Goal: Contribute content

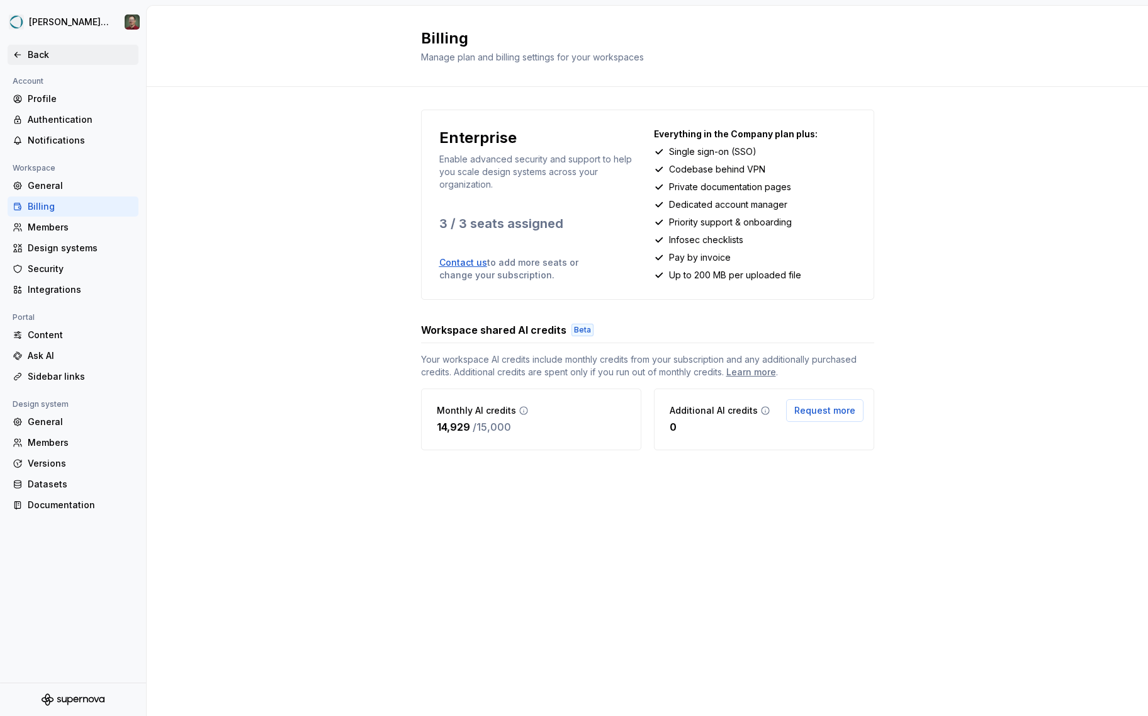
click at [51, 54] on div "Back" at bounding box center [81, 54] width 106 height 13
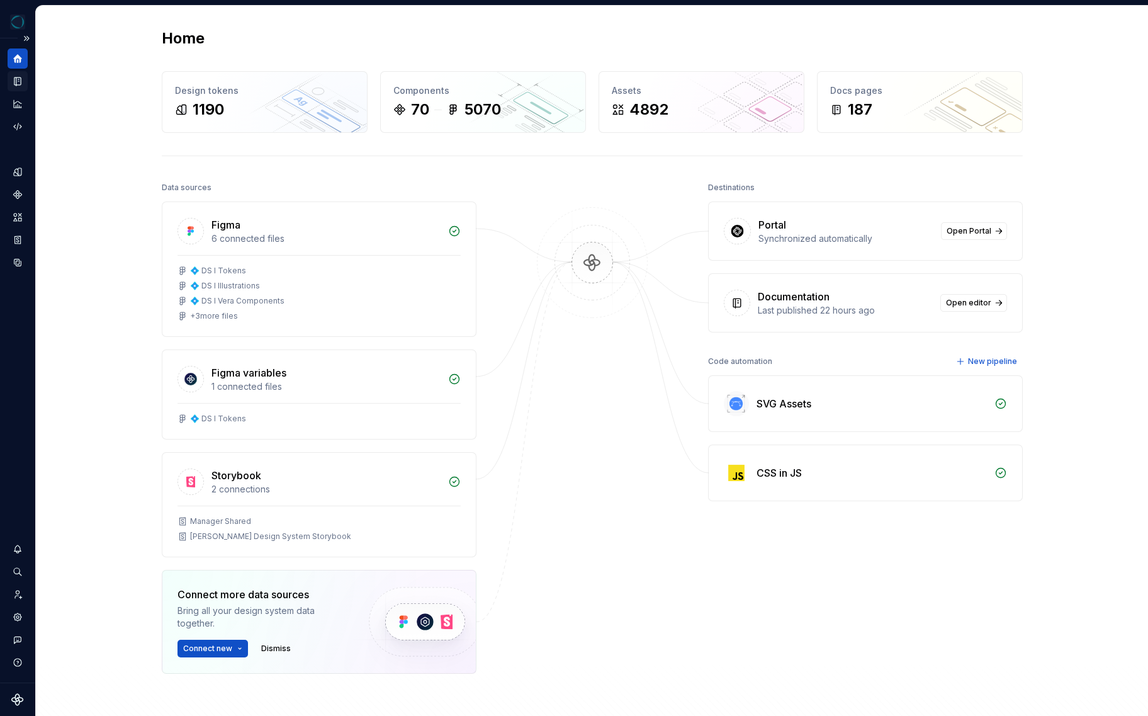
click at [16, 78] on icon "Documentation" at bounding box center [18, 81] width 5 height 7
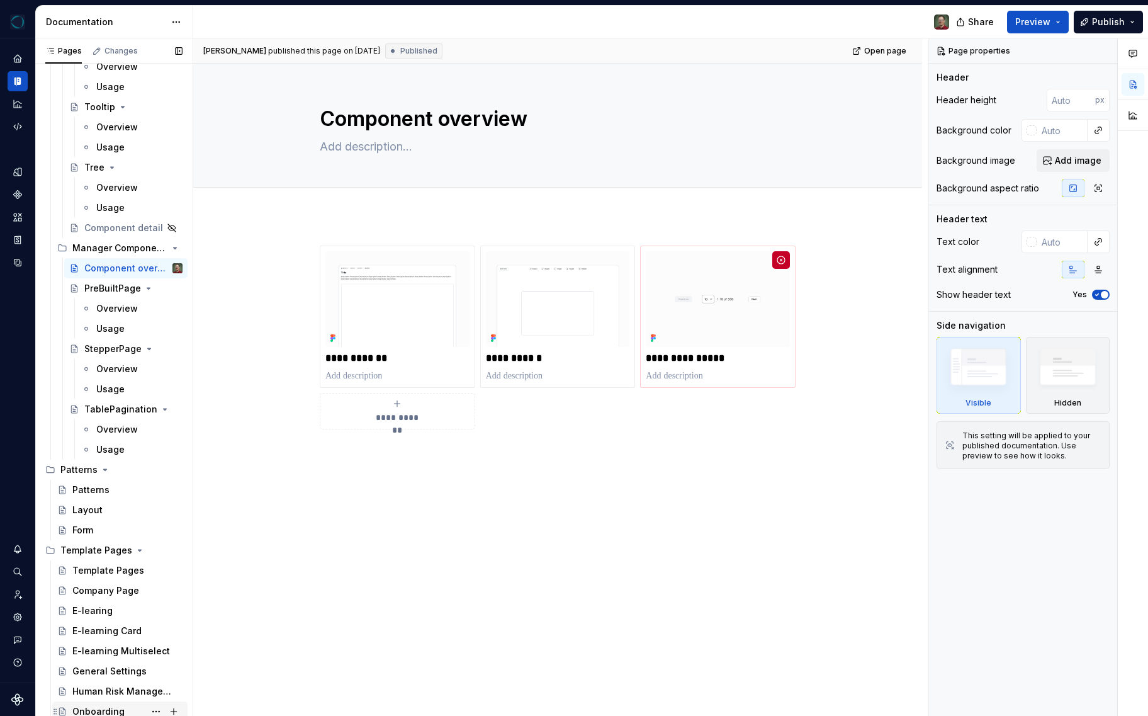
scroll to position [4778, 0]
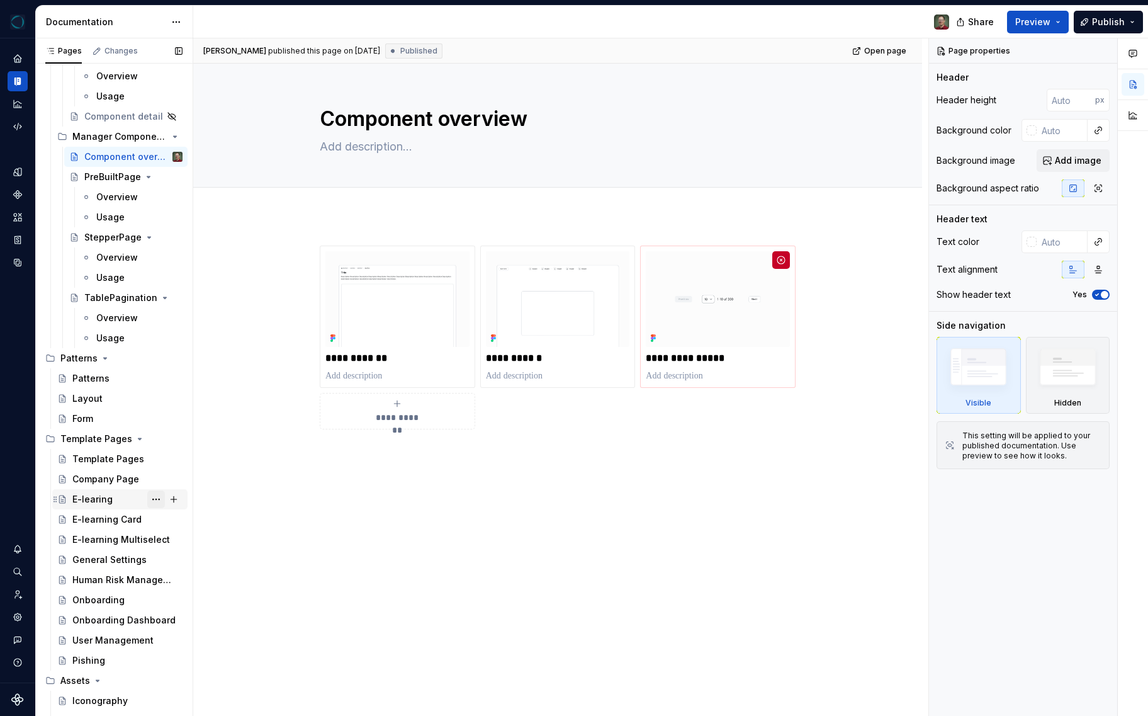
click at [152, 500] on button "Page tree" at bounding box center [156, 499] width 18 height 18
type textarea "*"
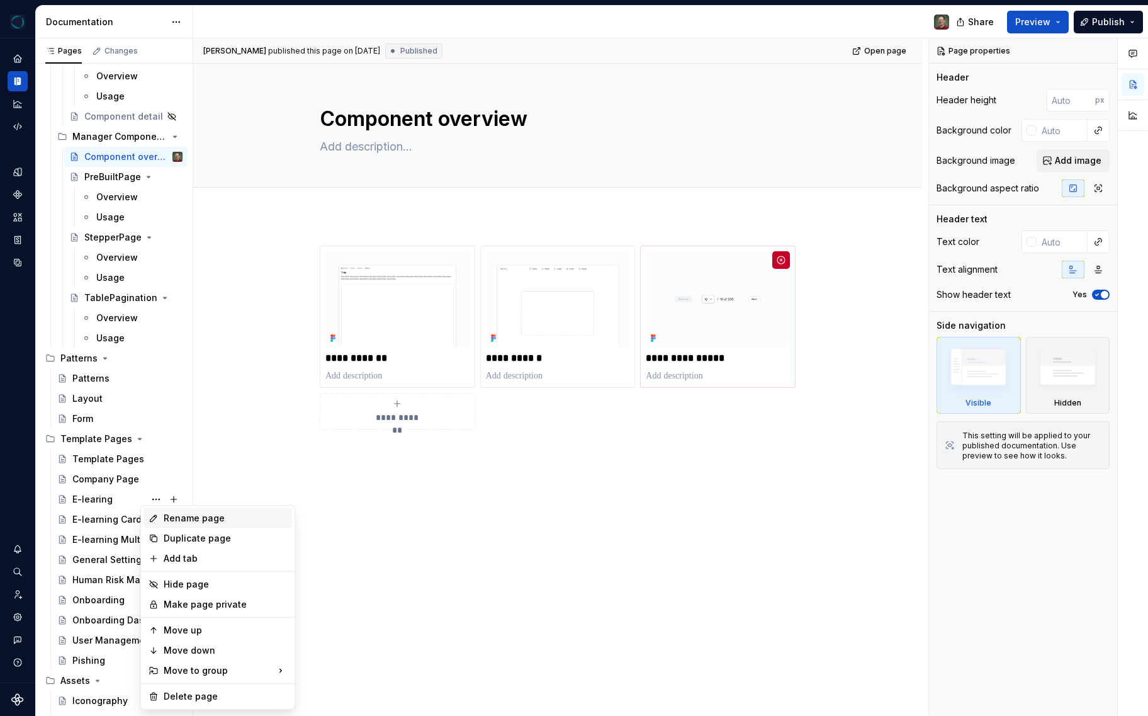
click at [166, 516] on div "Rename page" at bounding box center [225, 518] width 123 height 13
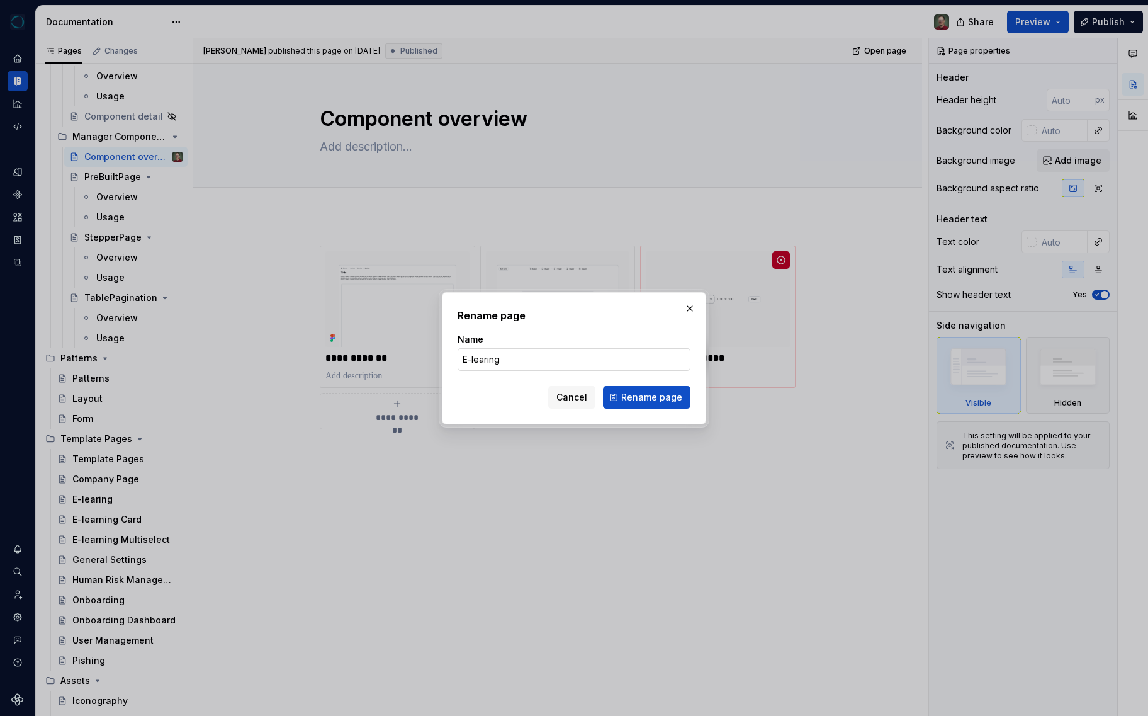
click at [487, 361] on input "E-learing" at bounding box center [574, 359] width 233 height 23
type input "E-learning"
click at [668, 394] on span "Rename page" at bounding box center [651, 397] width 61 height 13
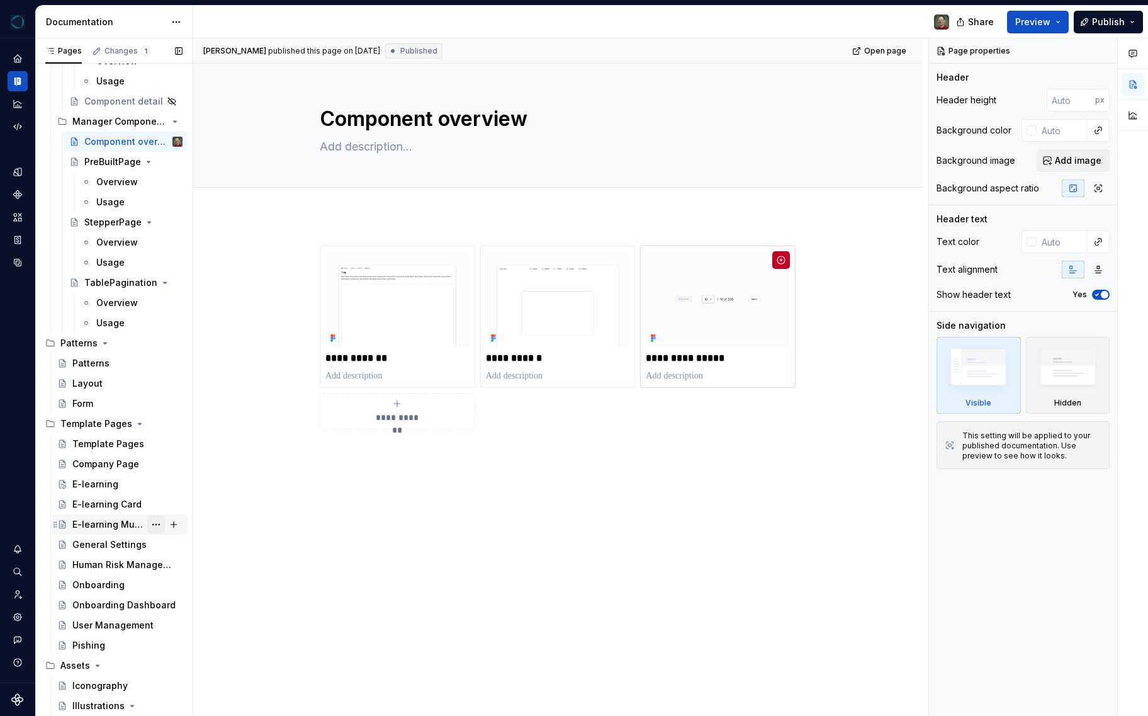
scroll to position [4991, 0]
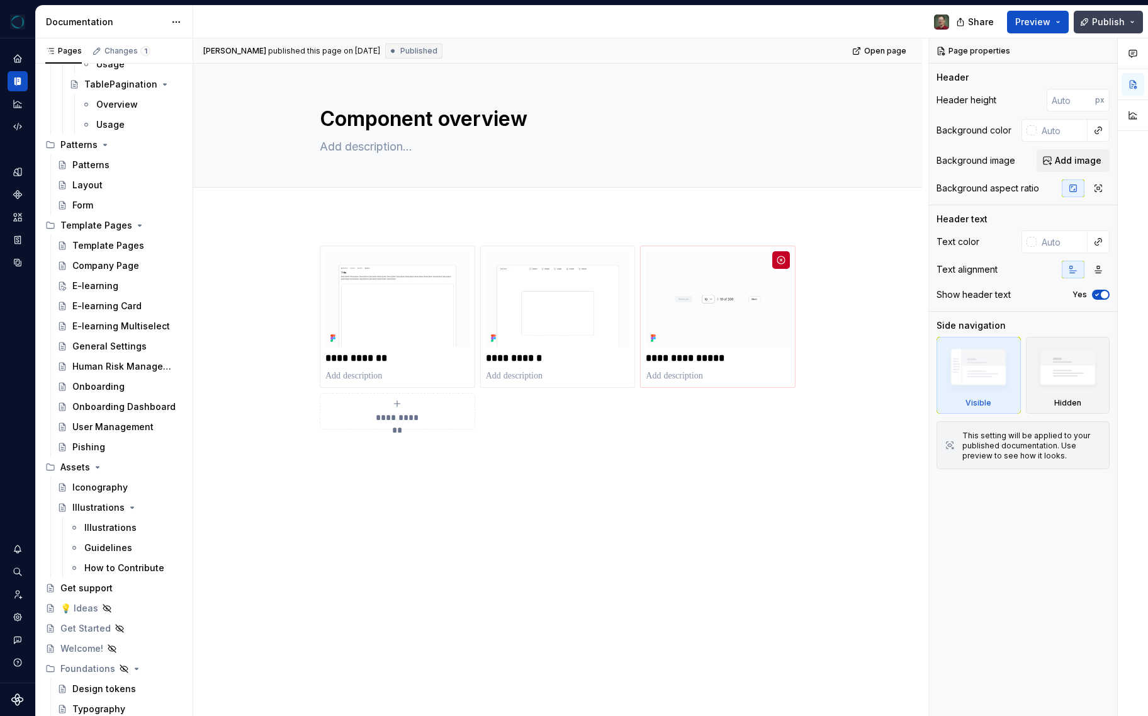
click at [1108, 27] on span "Publish" at bounding box center [1108, 22] width 33 height 13
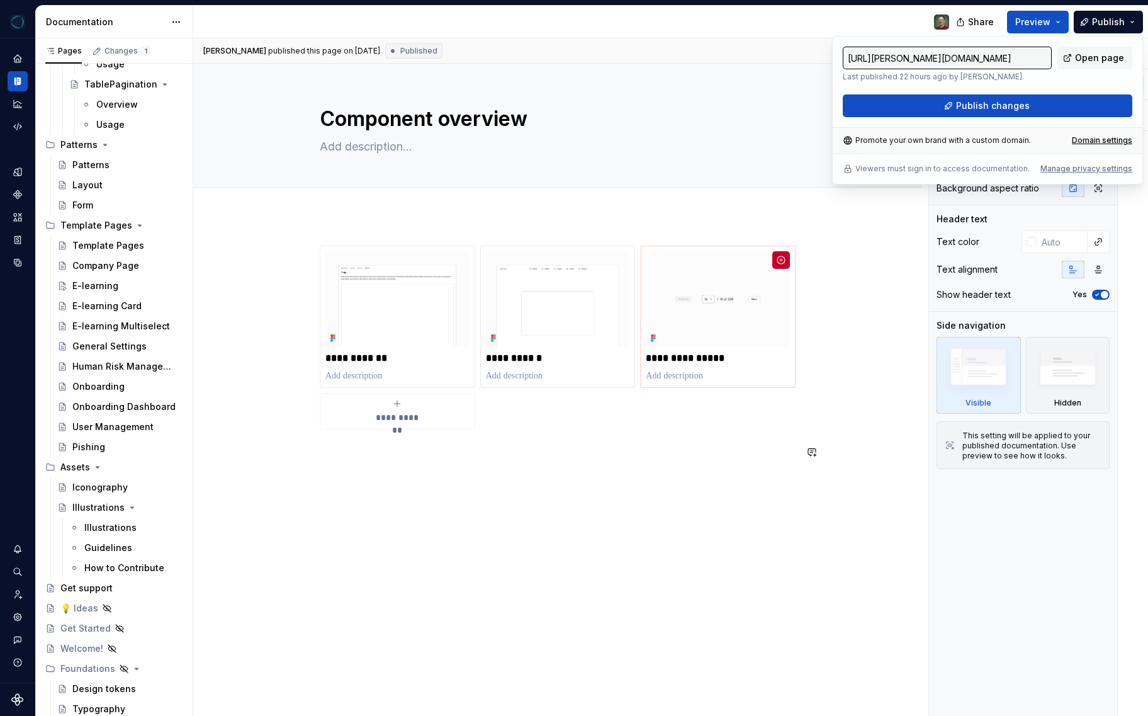
click at [826, 460] on div "**********" at bounding box center [557, 463] width 729 height 497
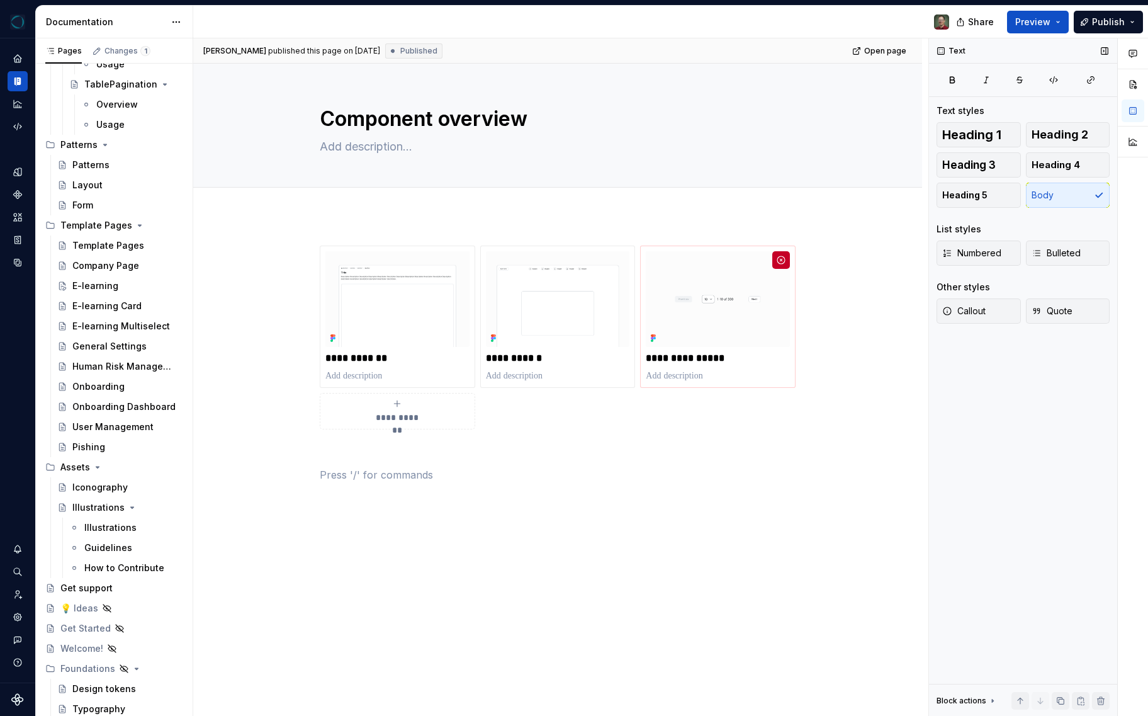
click at [1076, 449] on div "Text Text styles Heading 1 Heading 2 Heading 3 Heading 4 Heading 5 Body List st…" at bounding box center [1023, 377] width 188 height 678
click at [1055, 23] on button "Preview" at bounding box center [1038, 22] width 62 height 23
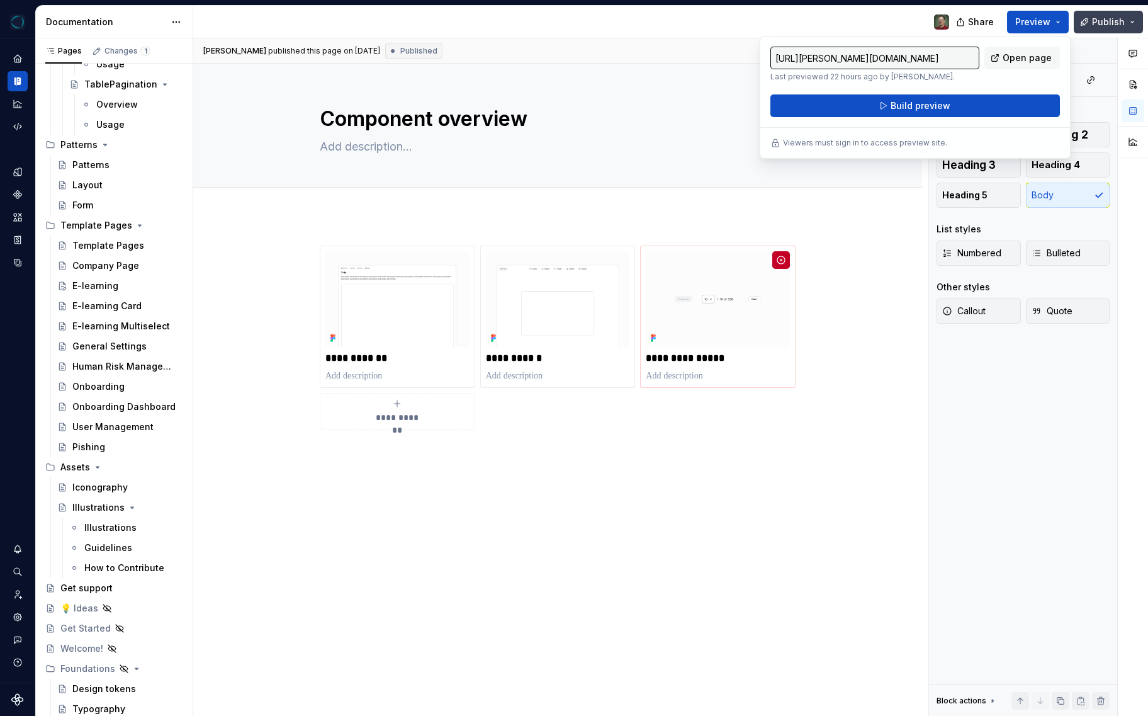
click at [1133, 26] on button "Publish" at bounding box center [1108, 22] width 69 height 23
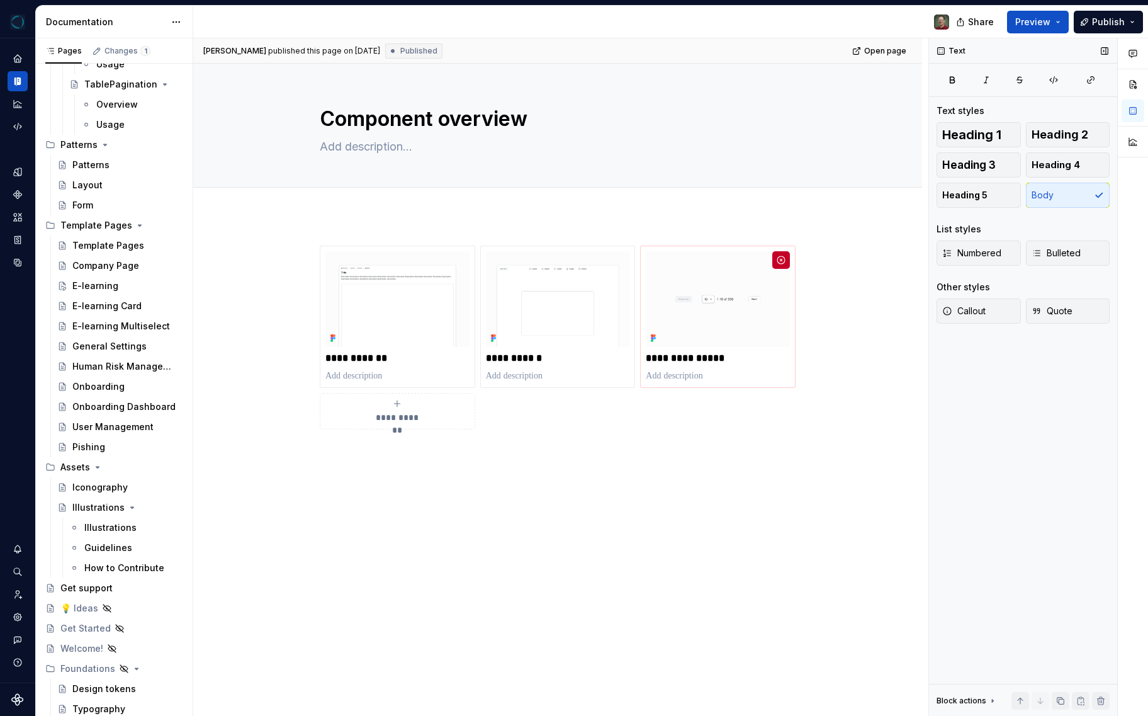
click at [1088, 407] on div "Text Text styles Heading 1 Heading 2 Heading 3 Heading 4 Heading 5 Body List st…" at bounding box center [1023, 377] width 188 height 678
click at [105, 48] on div "Changes 1" at bounding box center [127, 51] width 46 height 10
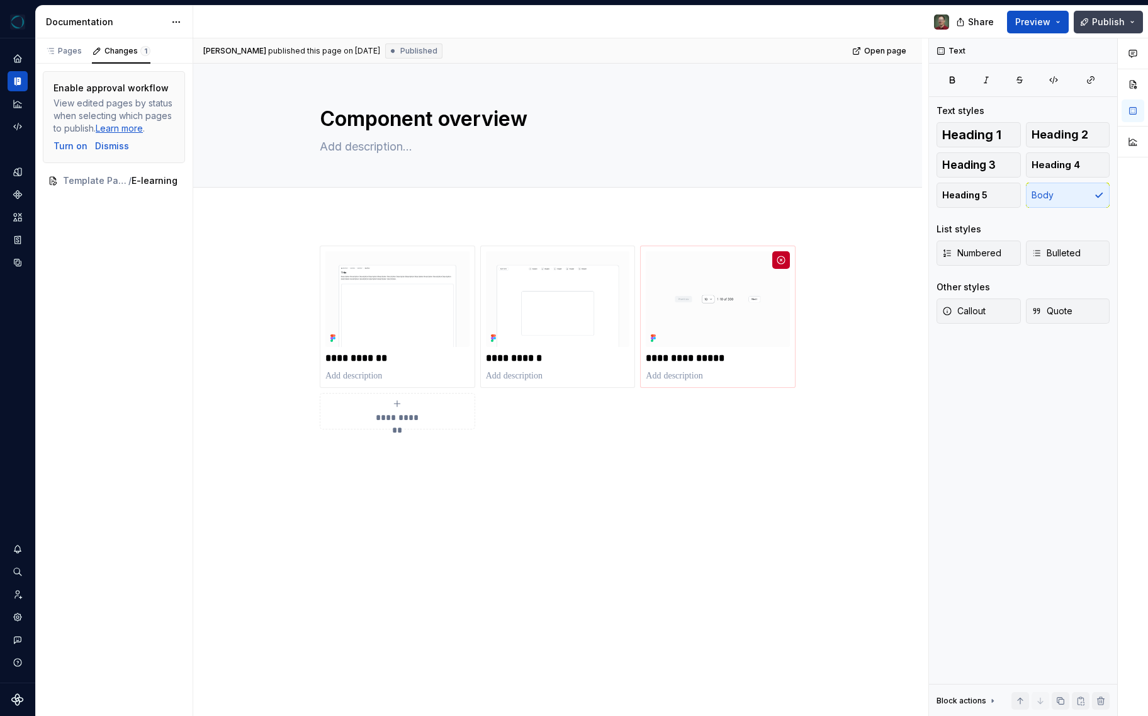
click at [1107, 24] on span "Publish" at bounding box center [1108, 22] width 33 height 13
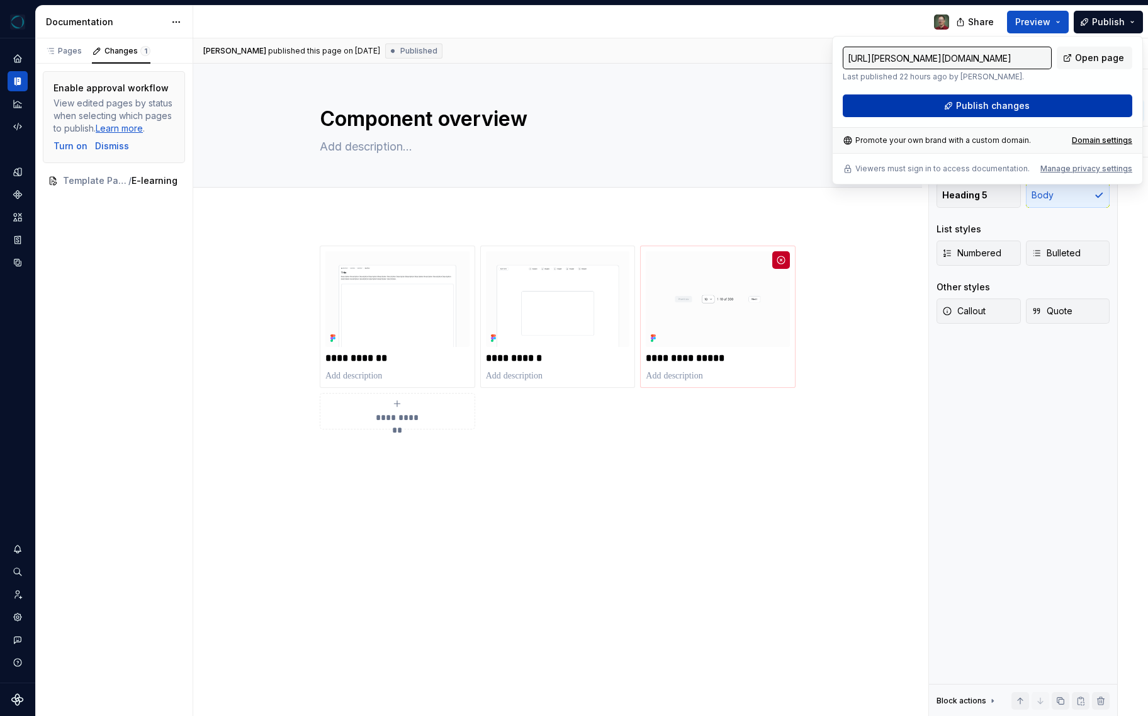
click at [1026, 107] on span "Publish changes" at bounding box center [993, 105] width 74 height 13
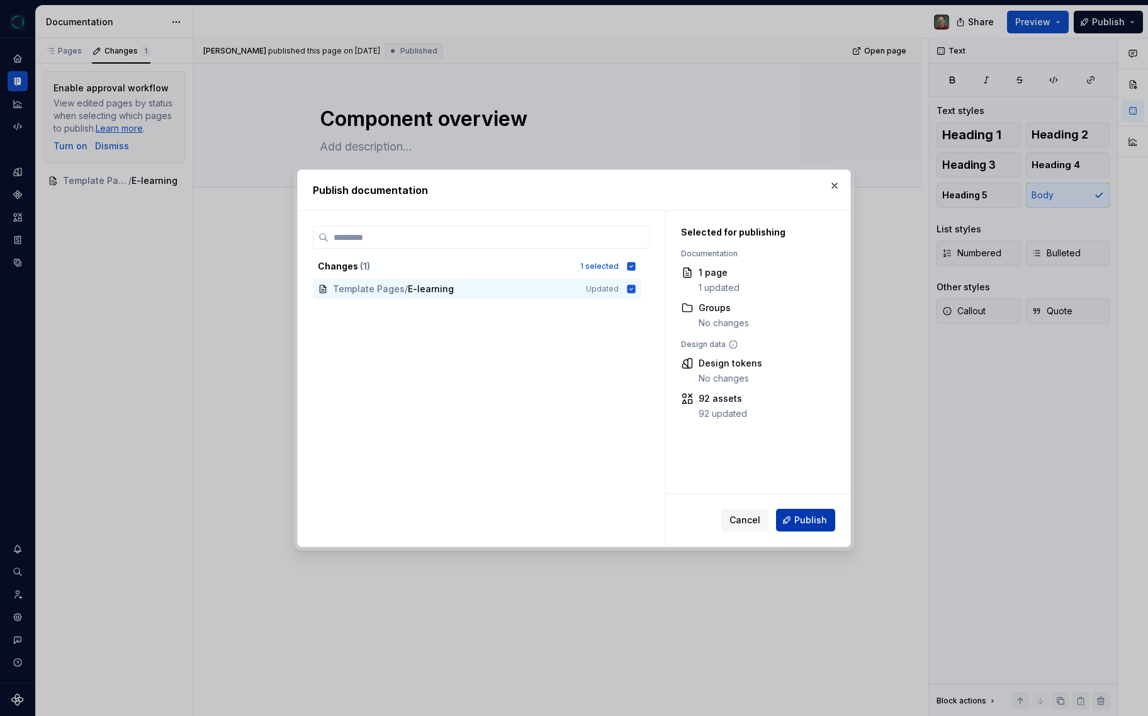
click at [811, 518] on span "Publish" at bounding box center [810, 520] width 33 height 13
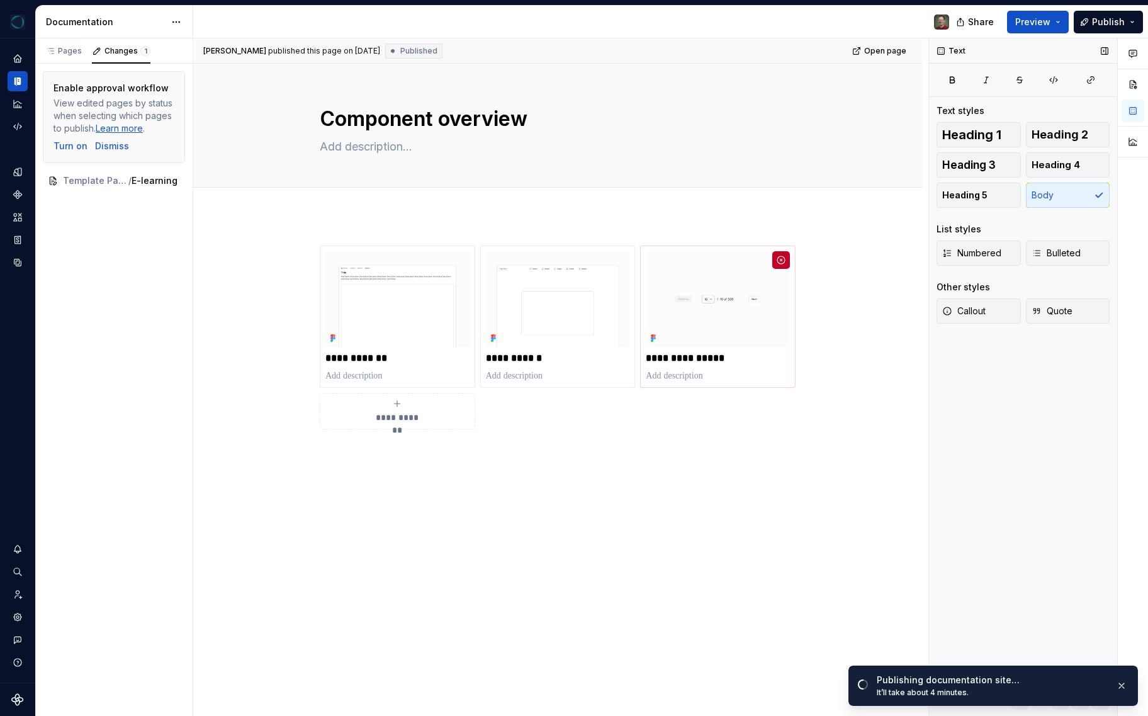
type textarea "*"
